Goal: Transaction & Acquisition: Subscribe to service/newsletter

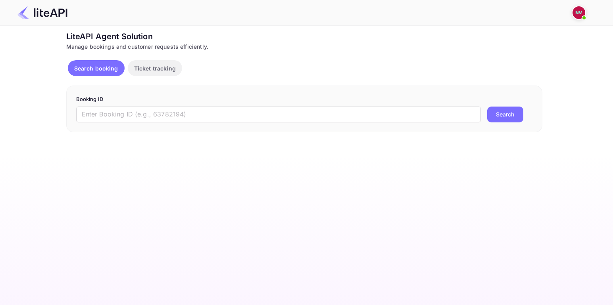
click at [580, 10] on img at bounding box center [578, 12] width 13 height 13
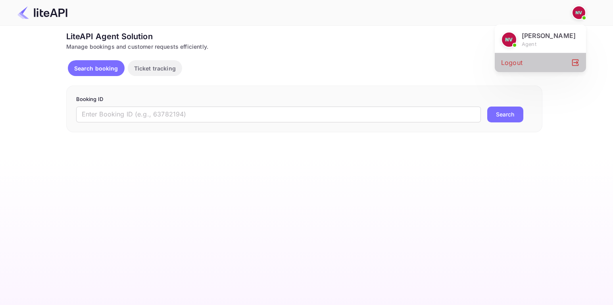
click at [557, 67] on div "Logout" at bounding box center [539, 62] width 91 height 19
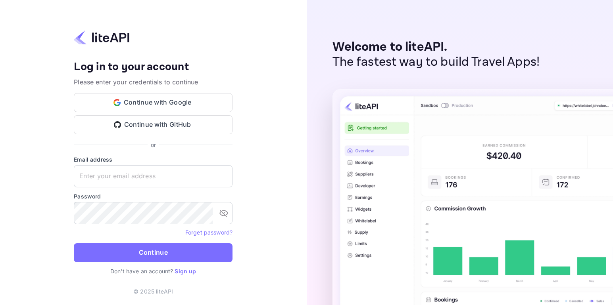
click at [191, 271] on link "Sign up" at bounding box center [184, 271] width 21 height 7
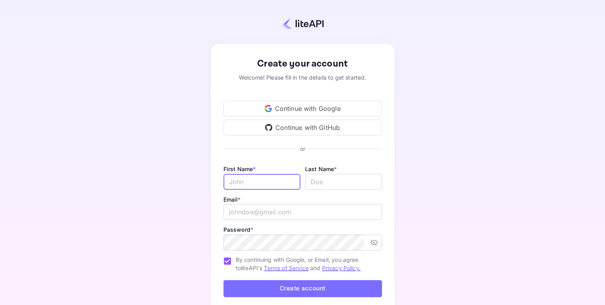
click at [256, 186] on input "Email *" at bounding box center [262, 182] width 77 height 16
type input "Soumaia"
click at [340, 180] on input "lastName" at bounding box center [343, 182] width 77 height 16
type input "Belfakih"
click at [281, 218] on input "email" at bounding box center [303, 212] width 159 height 16
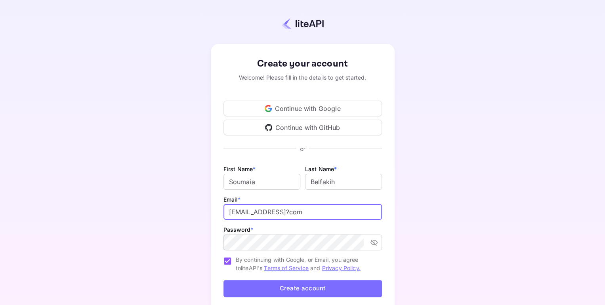
click at [279, 210] on input "s.belfkih@gmail?com" at bounding box center [303, 212] width 159 height 16
type input "s.belfkih@gmail.com"
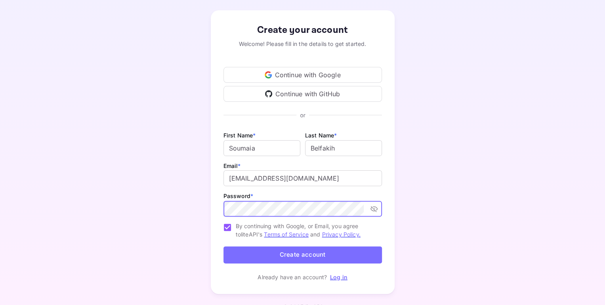
scroll to position [48, 0]
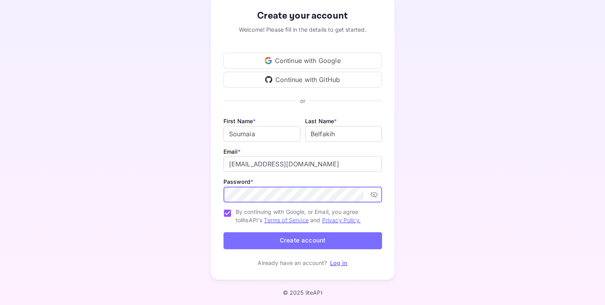
click at [305, 246] on button "Create account" at bounding box center [303, 240] width 159 height 17
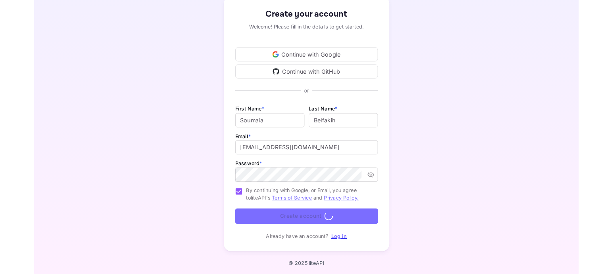
scroll to position [0, 0]
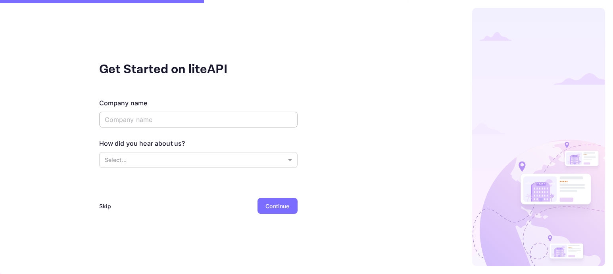
click at [150, 123] on input "text" at bounding box center [198, 120] width 198 height 16
type input "Nuitee"
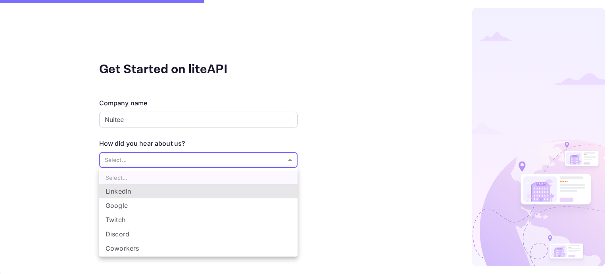
click at [131, 157] on body "Get Started on liteAPI Company name Nuitee ​ How did you hear about us? Select.…" at bounding box center [306, 137] width 613 height 274
click at [119, 194] on li "LinkedIn" at bounding box center [198, 191] width 198 height 14
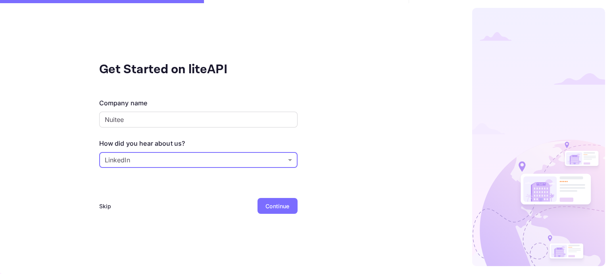
click at [134, 163] on body "Get Started on liteAPI Company name Nuitee ​ How did you hear about us? LinkedI…" at bounding box center [306, 137] width 613 height 274
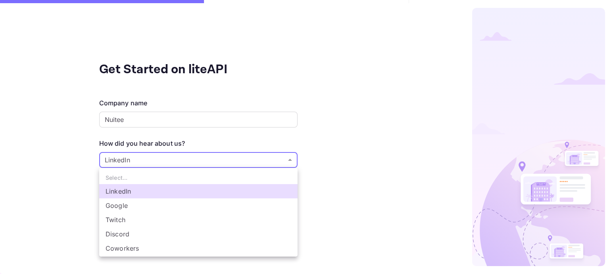
click at [119, 248] on li "Coworkers" at bounding box center [198, 248] width 198 height 14
type input "Coworkers"
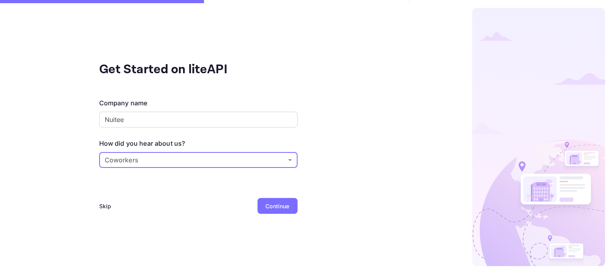
click at [275, 208] on div "Continue" at bounding box center [277, 206] width 24 height 8
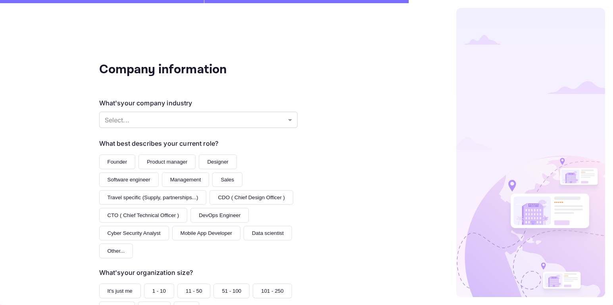
click at [56, 111] on div "Company information What's your company industry Select... ​ What best describe…" at bounding box center [198, 152] width 396 height 305
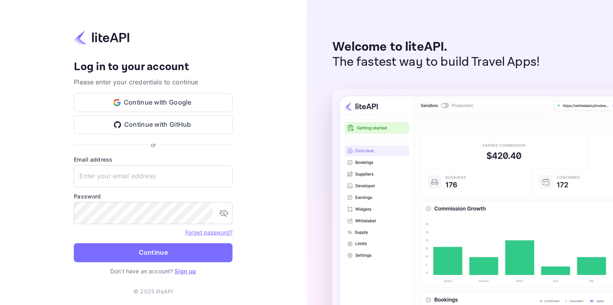
click at [187, 274] on link "Sign up" at bounding box center [184, 271] width 21 height 7
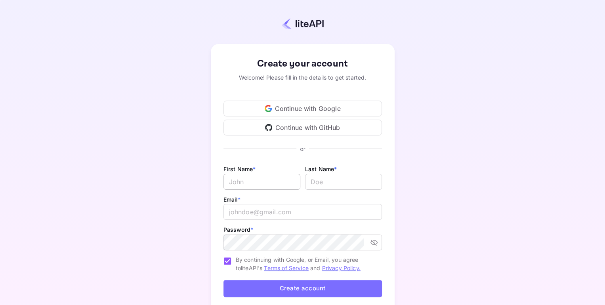
click at [241, 182] on input "Email *" at bounding box center [262, 182] width 77 height 16
type input "Soumaia"
click at [323, 175] on input "lastName" at bounding box center [343, 182] width 77 height 16
type input "Belfakih"
click at [267, 215] on input "email" at bounding box center [303, 212] width 159 height 16
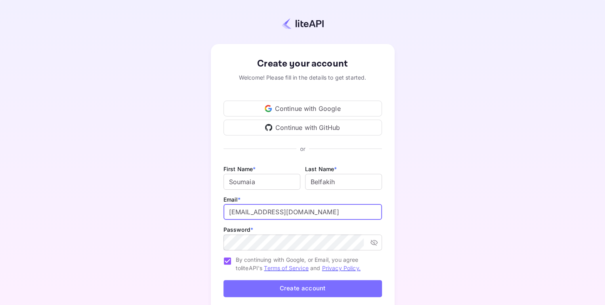
type input "s.belfkih@gmail.com"
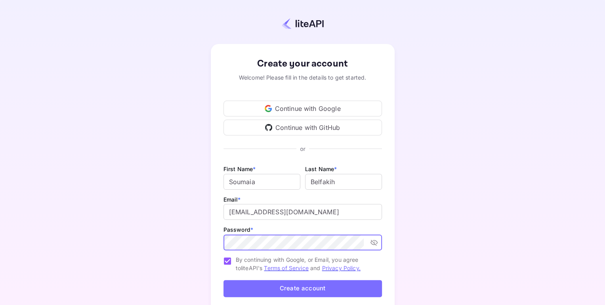
click at [224, 280] on button "Create account" at bounding box center [303, 288] width 159 height 17
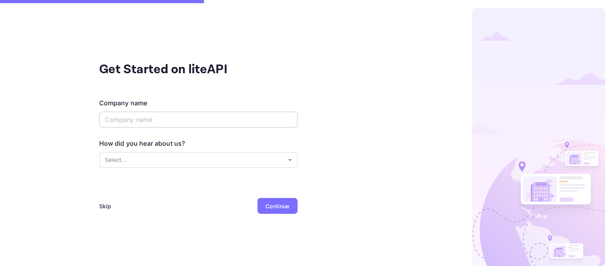
click at [192, 124] on input "text" at bounding box center [198, 120] width 198 height 16
type input "Nuitee"
click at [147, 160] on body "Get Started on liteAPI Company name Nuitee ​ How did you hear about us? Select.…" at bounding box center [306, 137] width 613 height 274
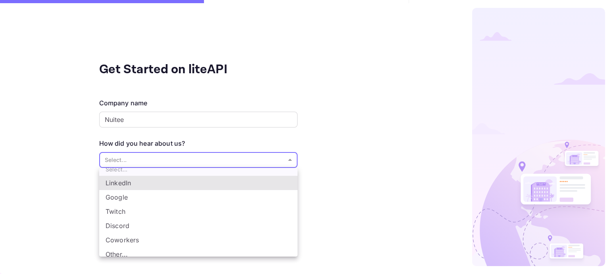
scroll to position [13, 0]
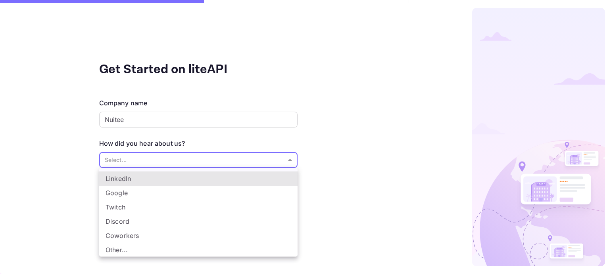
click at [126, 250] on li "Other..." at bounding box center [198, 250] width 198 height 14
type input "Other..."
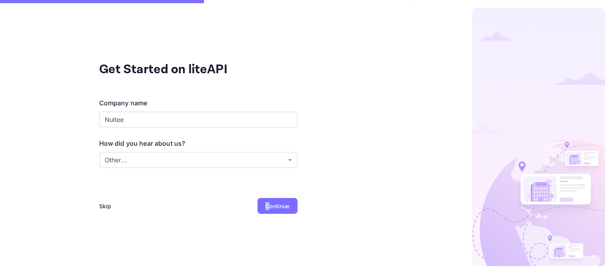
drag, startPoint x: 268, startPoint y: 210, endPoint x: 262, endPoint y: 212, distance: 6.3
click at [262, 212] on div "Continue" at bounding box center [277, 206] width 40 height 16
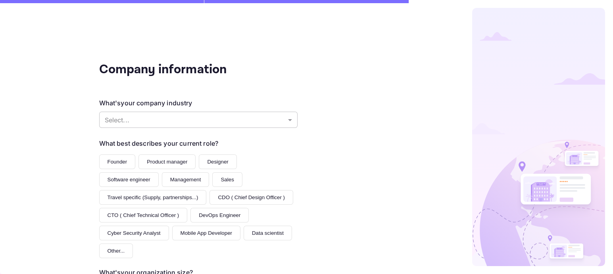
click at [167, 124] on body "Company information What's your company industry Select... ​ What best describe…" at bounding box center [306, 137] width 613 height 274
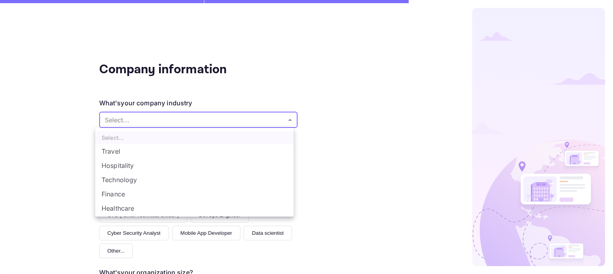
click at [151, 153] on li "Travel" at bounding box center [194, 151] width 198 height 14
type input "Travel"
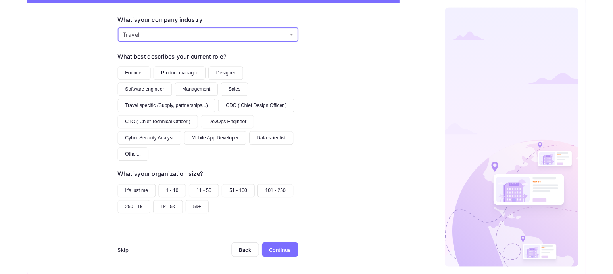
scroll to position [77, 0]
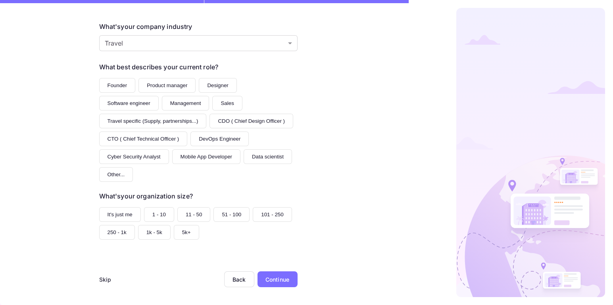
click at [189, 106] on button "Management" at bounding box center [186, 103] width 48 height 15
click at [108, 230] on button "250 - 1k" at bounding box center [117, 232] width 36 height 15
click at [297, 279] on div "Company information What's your company industry Travel Travel ​ What best desc…" at bounding box center [198, 152] width 396 height 305
click at [283, 279] on div "Continue" at bounding box center [277, 280] width 24 height 8
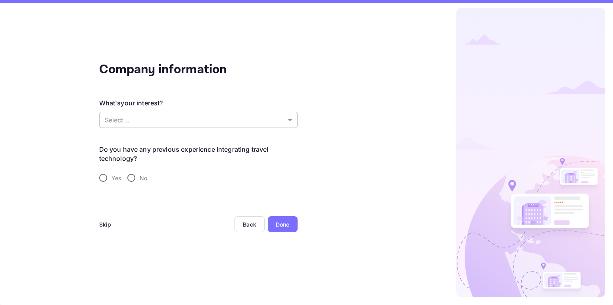
click at [161, 120] on body "Company information What's your interest? Select... ​ Do you have any previous …" at bounding box center [306, 152] width 613 height 305
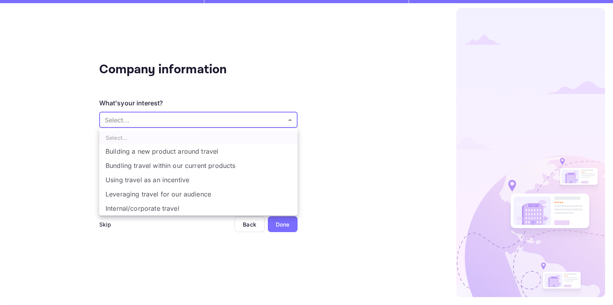
click at [438, 176] on div at bounding box center [306, 152] width 613 height 305
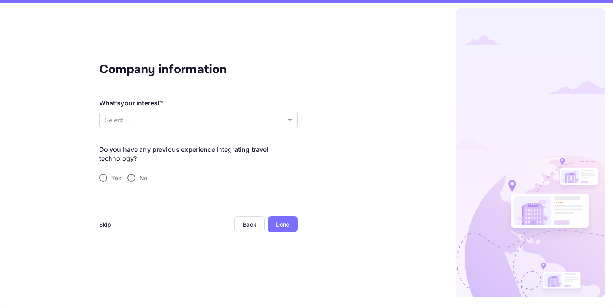
click at [67, 172] on div "Company information What's your interest? Select... ​ Do you have any previous …" at bounding box center [198, 152] width 396 height 305
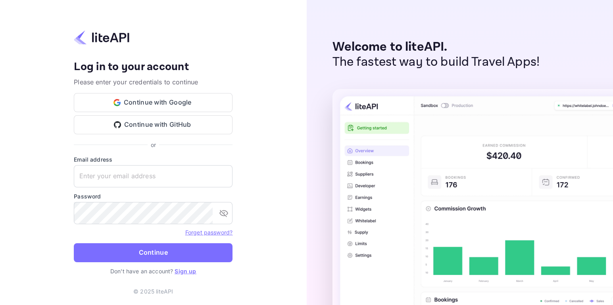
click at [188, 274] on link "Sign up" at bounding box center [184, 271] width 21 height 7
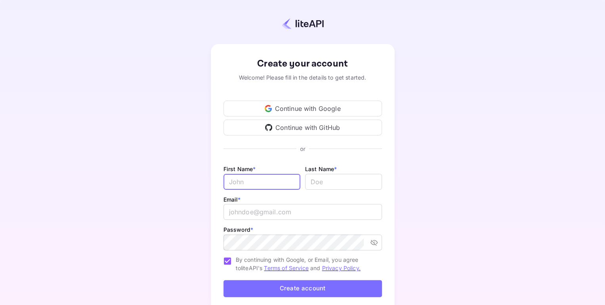
click at [245, 178] on input "Email *" at bounding box center [262, 182] width 77 height 16
type input "Soumaia"
type input "Belfakih"
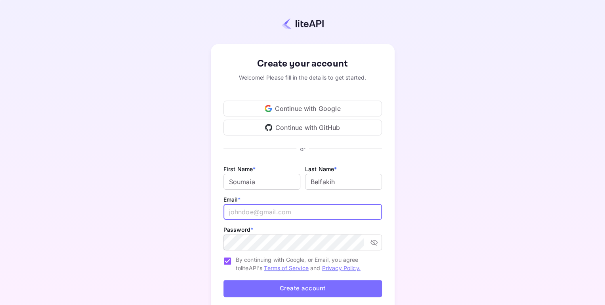
click at [258, 214] on input "email" at bounding box center [303, 212] width 159 height 16
click at [275, 216] on input "s.belfkih@gmail.com" at bounding box center [303, 212] width 159 height 16
type input "s.belfkih@nuitee.com"
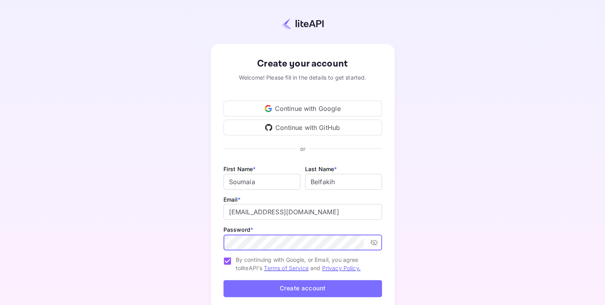
click at [324, 287] on button "Create account" at bounding box center [303, 288] width 159 height 17
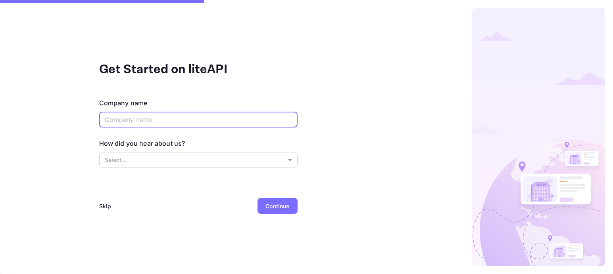
click at [168, 124] on input "text" at bounding box center [198, 120] width 198 height 16
type input "Nuitee"
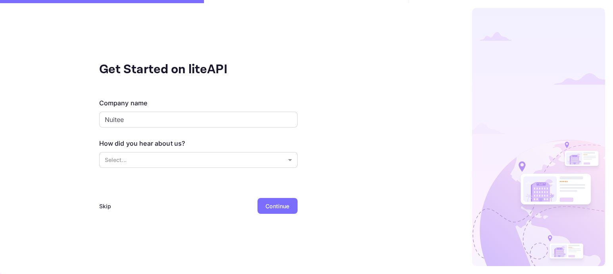
click at [105, 209] on div "Skip" at bounding box center [105, 206] width 12 height 8
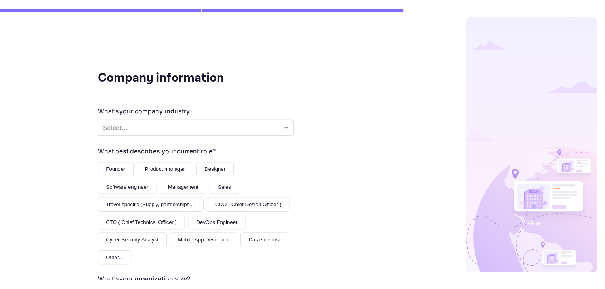
scroll to position [107, 0]
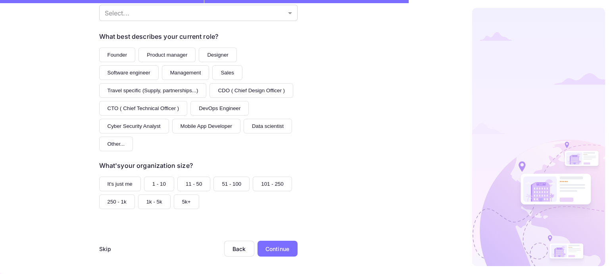
click at [100, 247] on div "Skip" at bounding box center [105, 249] width 12 height 8
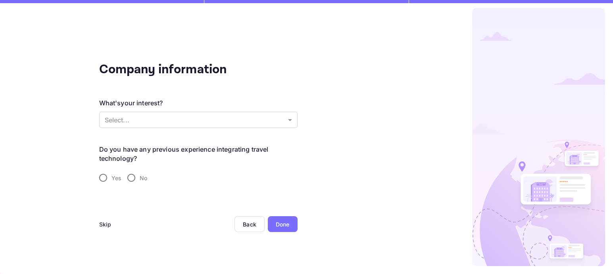
click at [105, 226] on div "Skip" at bounding box center [105, 224] width 12 height 8
